Goal: Navigation & Orientation: Find specific page/section

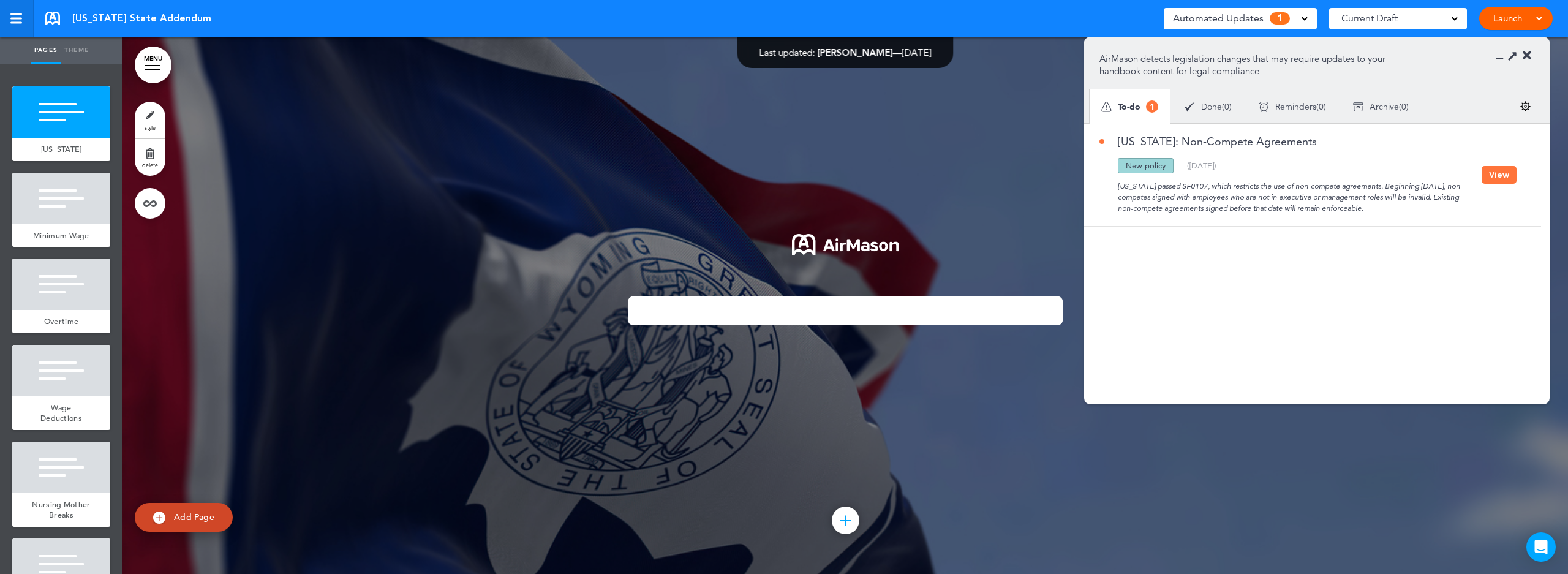
click at [15, 17] on div at bounding box center [16, 19] width 11 height 11
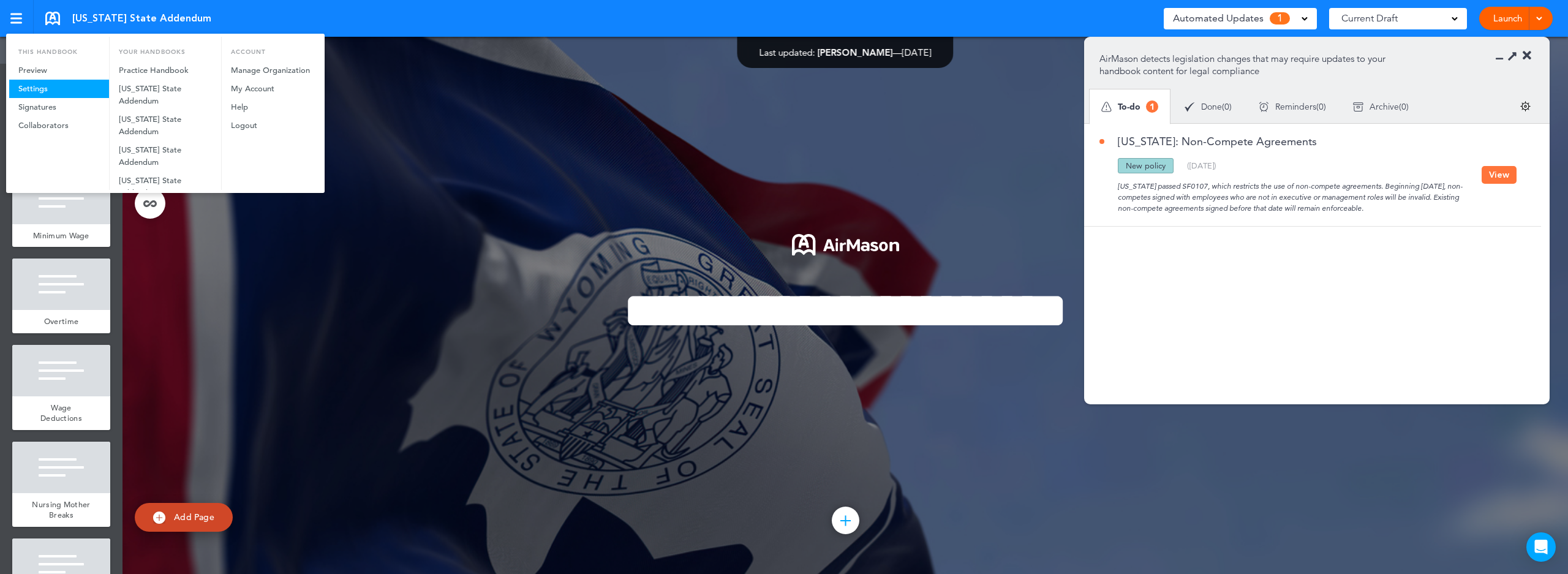
click at [40, 89] on link "Settings" at bounding box center [59, 88] width 100 height 19
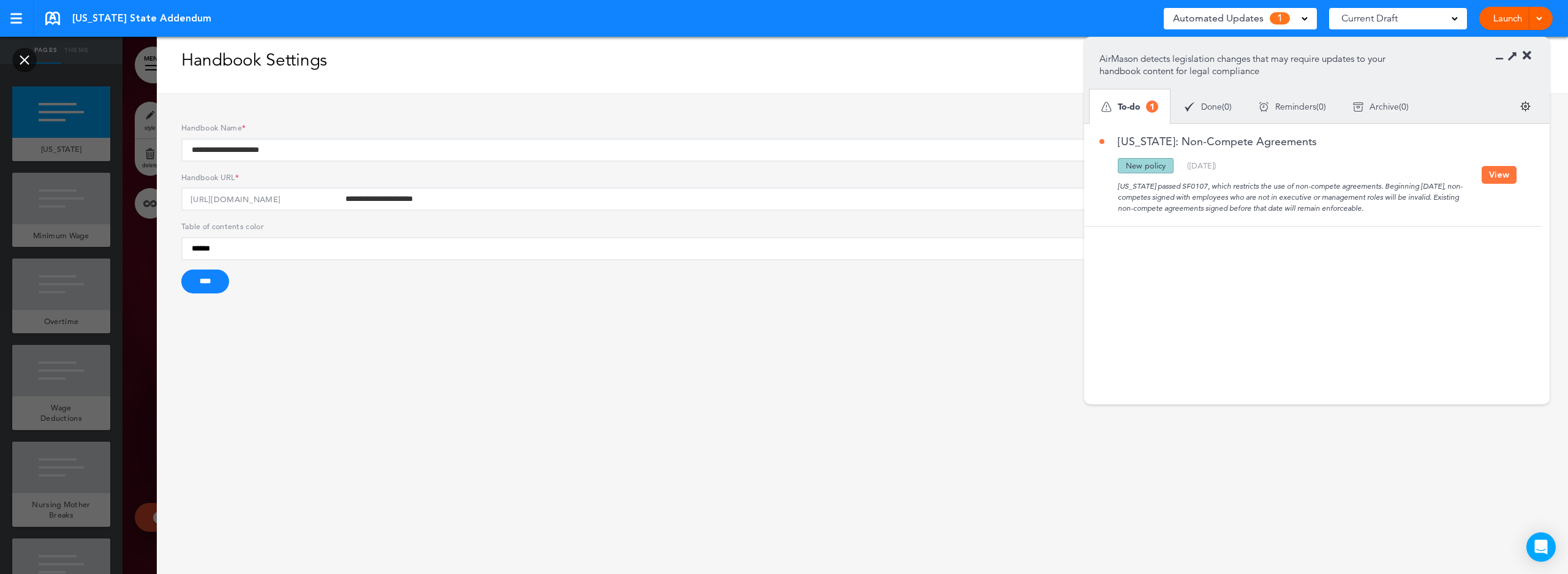
click at [24, 62] on link at bounding box center [24, 60] width 24 height 24
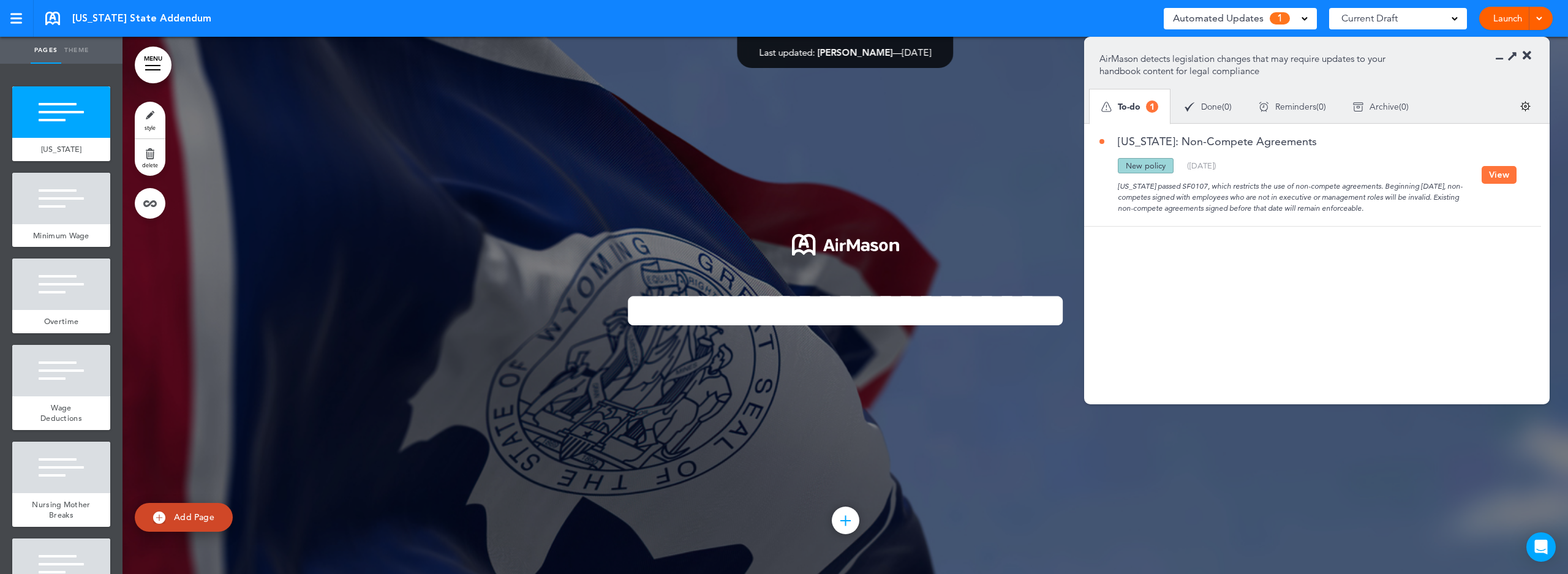
click at [1527, 58] on icon at bounding box center [1528, 56] width 9 height 12
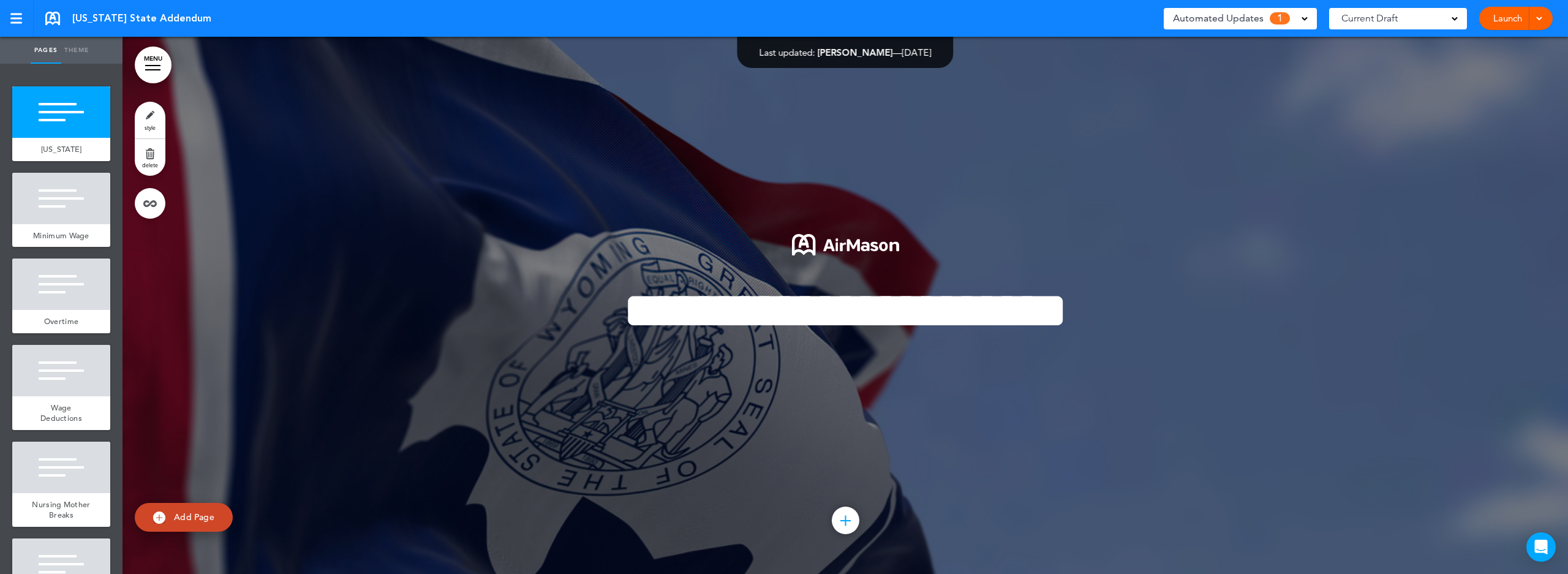
click at [1537, 25] on div at bounding box center [1538, 19] width 12 height 23
click at [1314, 154] on div at bounding box center [845, 305] width 1446 height 537
click at [19, 18] on div at bounding box center [16, 19] width 12 height 2
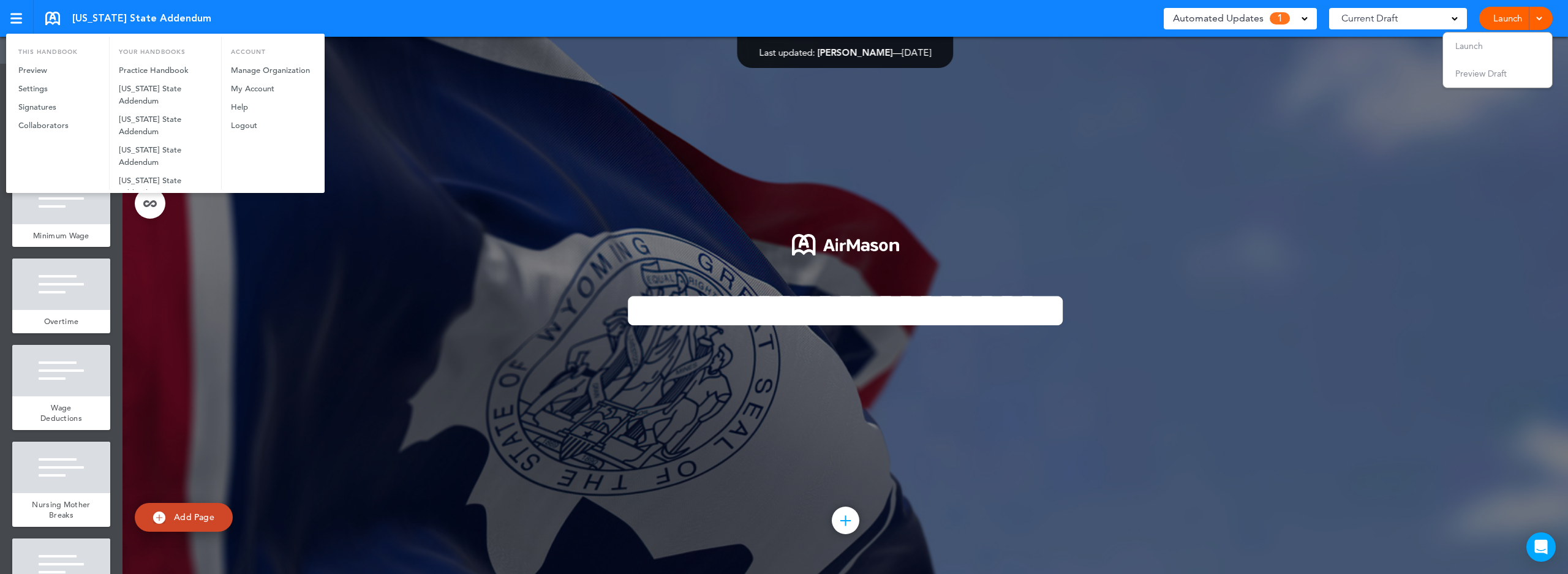
click at [548, 297] on div at bounding box center [784, 287] width 1568 height 574
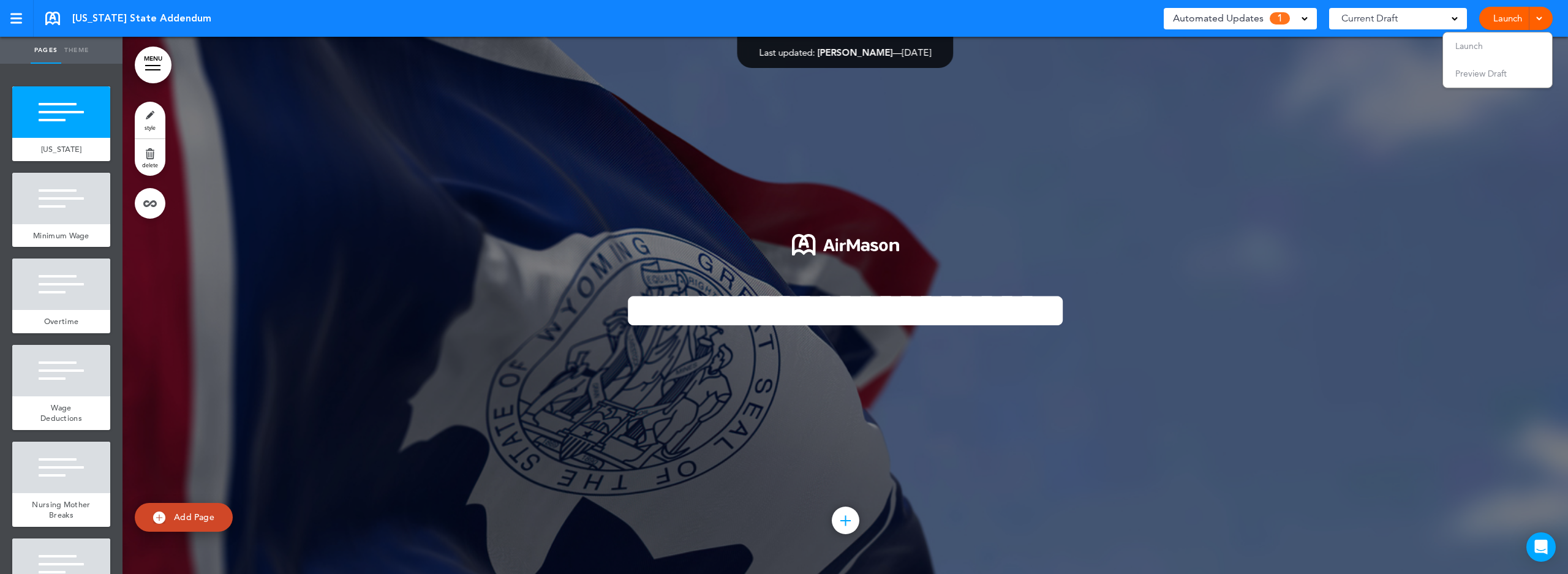
click at [49, 22] on link at bounding box center [53, 18] width 14 height 13
